Goal: Task Accomplishment & Management: Use online tool/utility

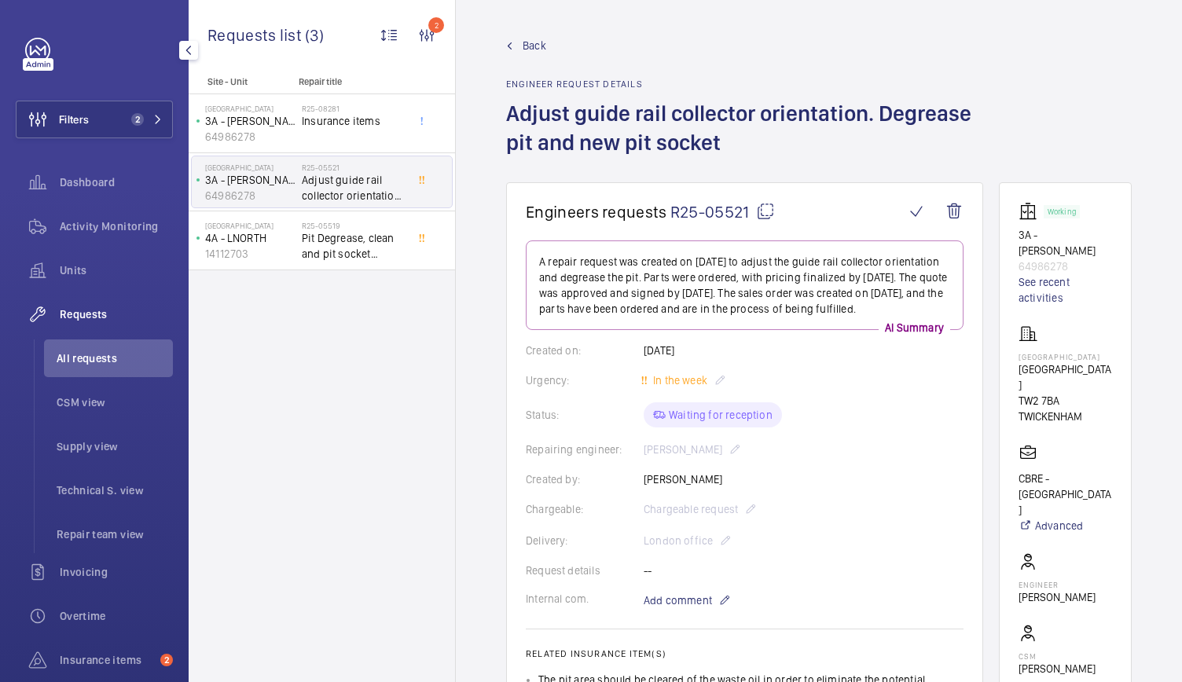
scroll to position [614, 0]
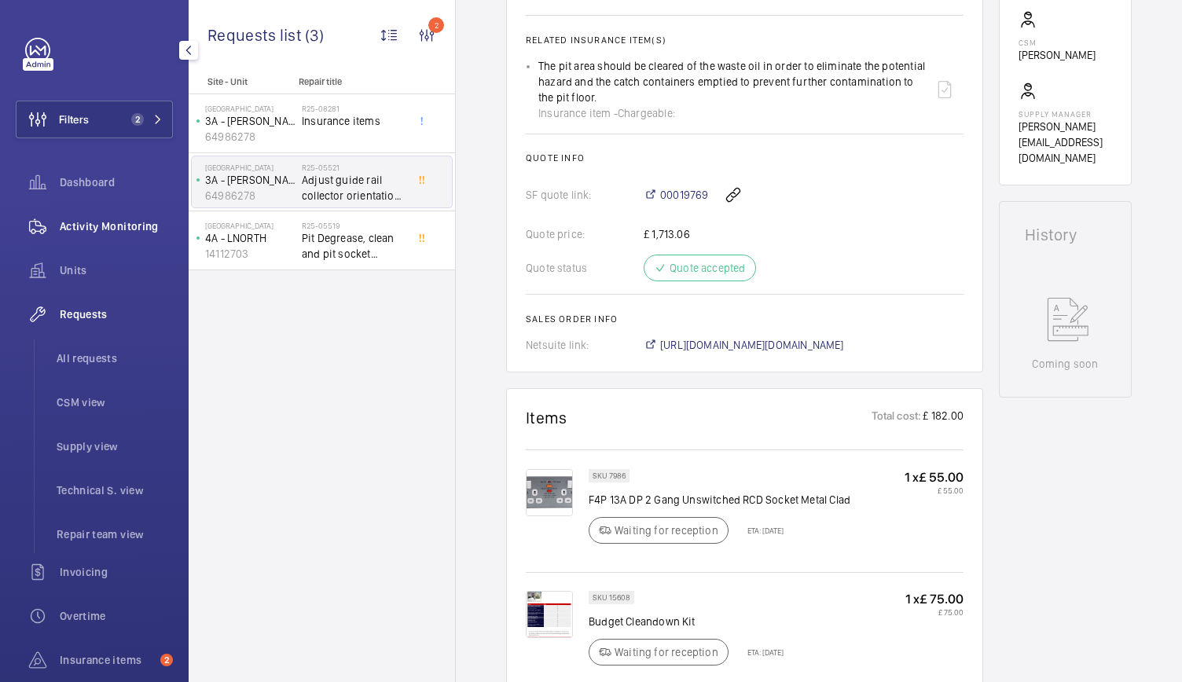
click at [112, 218] on span "Activity Monitoring" at bounding box center [116, 226] width 113 height 16
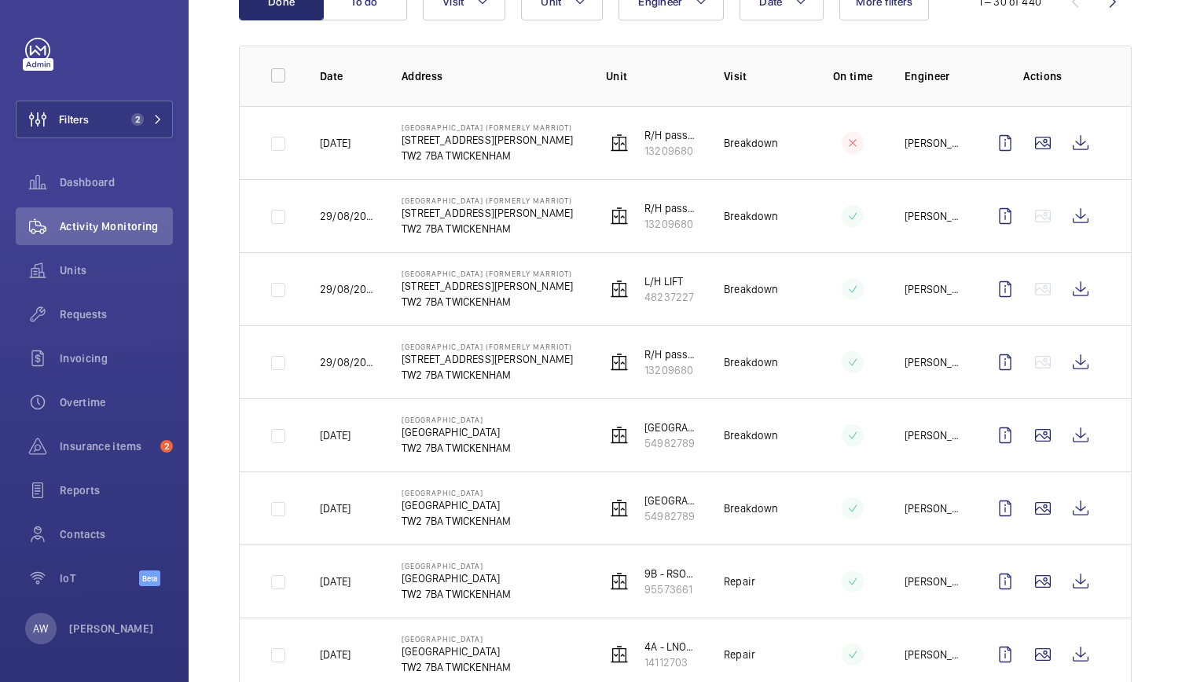
scroll to position [234, 0]
